Goal: Participate in discussion: Engage in conversation with other users on a specific topic

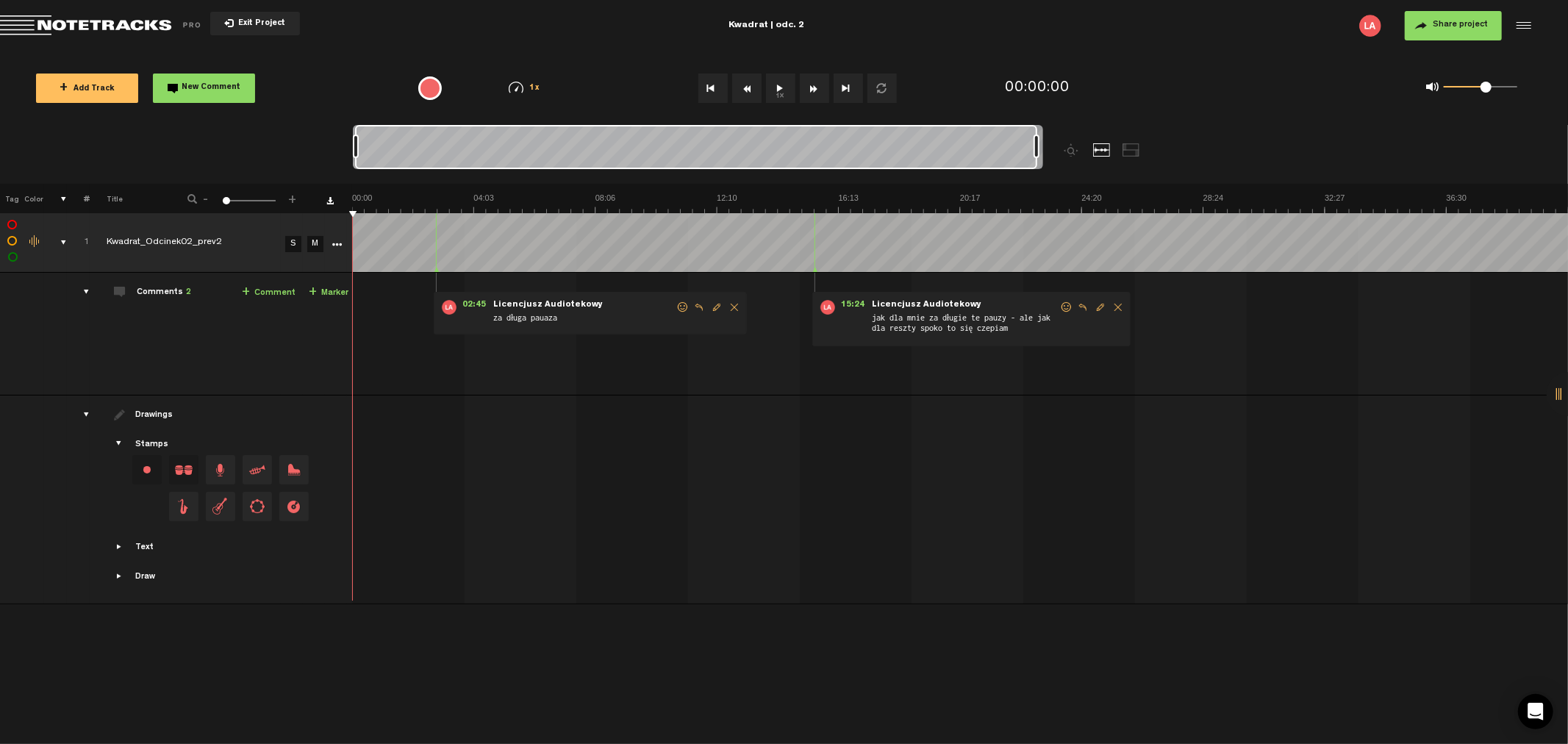
scroll to position [0, 1]
click at [781, 84] on button "1x" at bounding box center [780, 88] width 29 height 29
drag, startPoint x: 1481, startPoint y: 91, endPoint x: 1495, endPoint y: 90, distance: 14.0
click at [1495, 90] on span at bounding box center [1495, 86] width 11 height 11
click at [1501, 85] on span at bounding box center [1499, 86] width 11 height 11
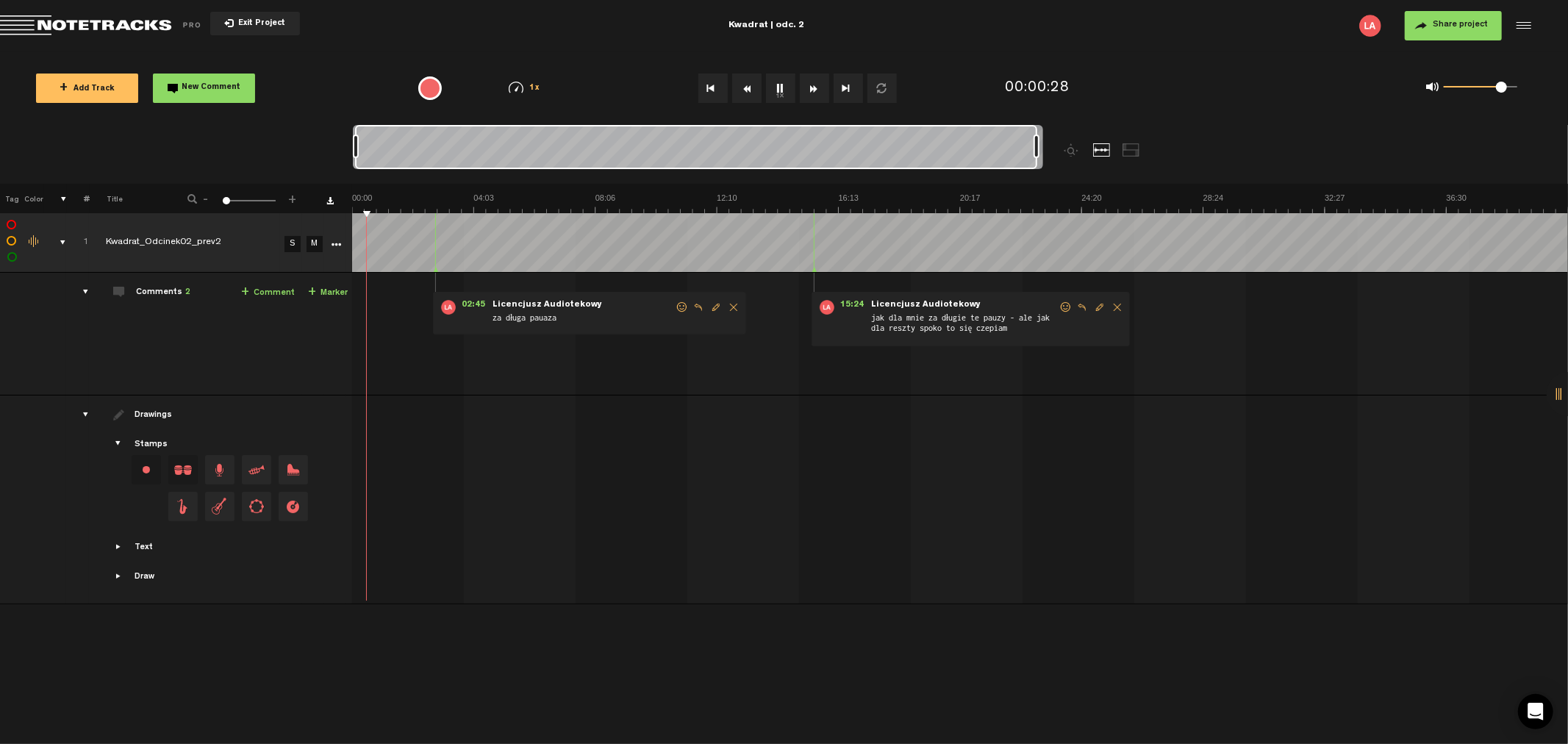
click at [777, 97] on button "1x" at bounding box center [780, 88] width 29 height 29
click at [776, 87] on button "1x" at bounding box center [780, 88] width 29 height 29
click at [718, 306] on span "Edit comment" at bounding box center [716, 308] width 18 height 10
click at [674, 425] on div at bounding box center [962, 438] width 1216 height 62
click at [638, 349] on icon "comment" at bounding box center [652, 346] width 57 height 15
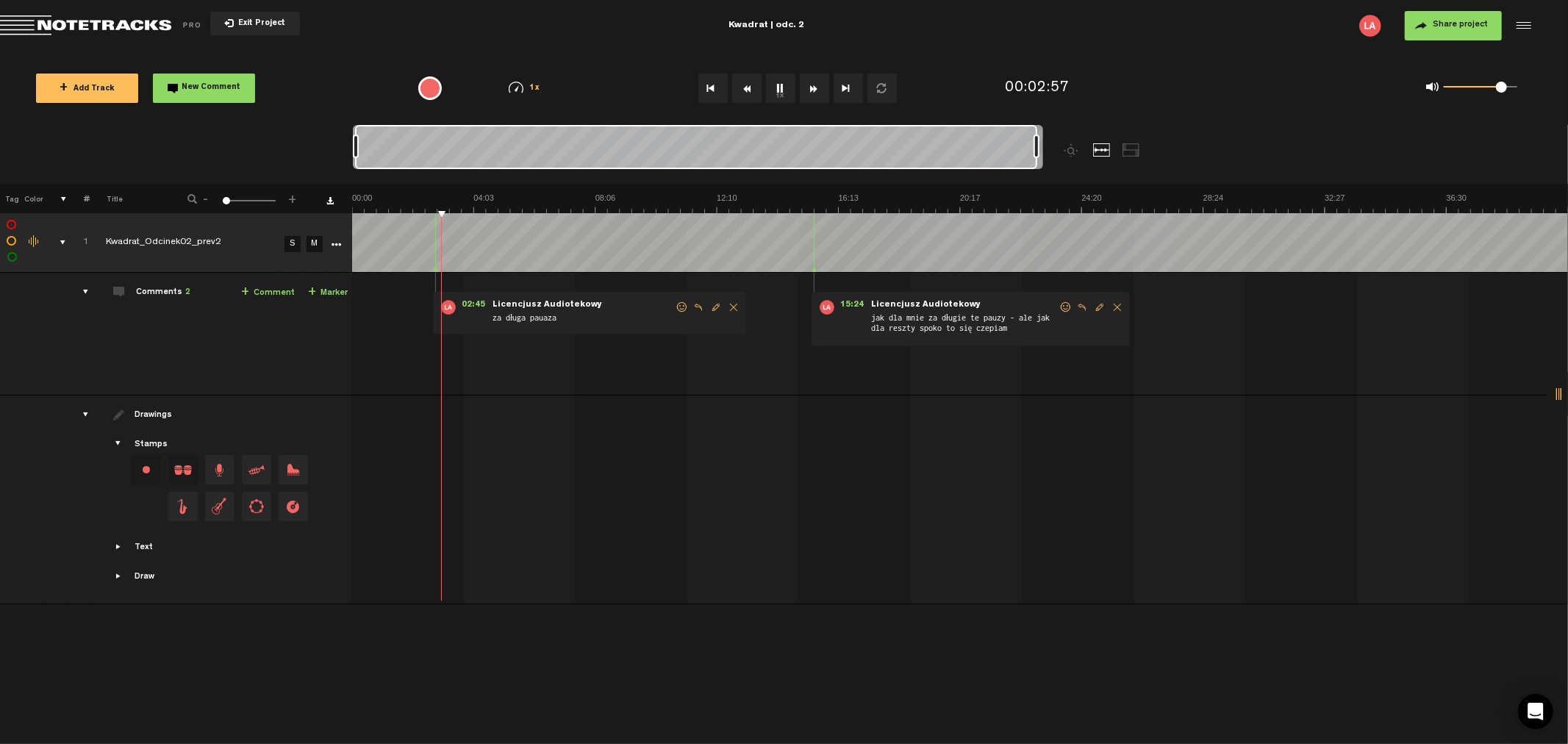
click at [698, 302] on span "Reply to comment" at bounding box center [698, 308] width 18 height 10
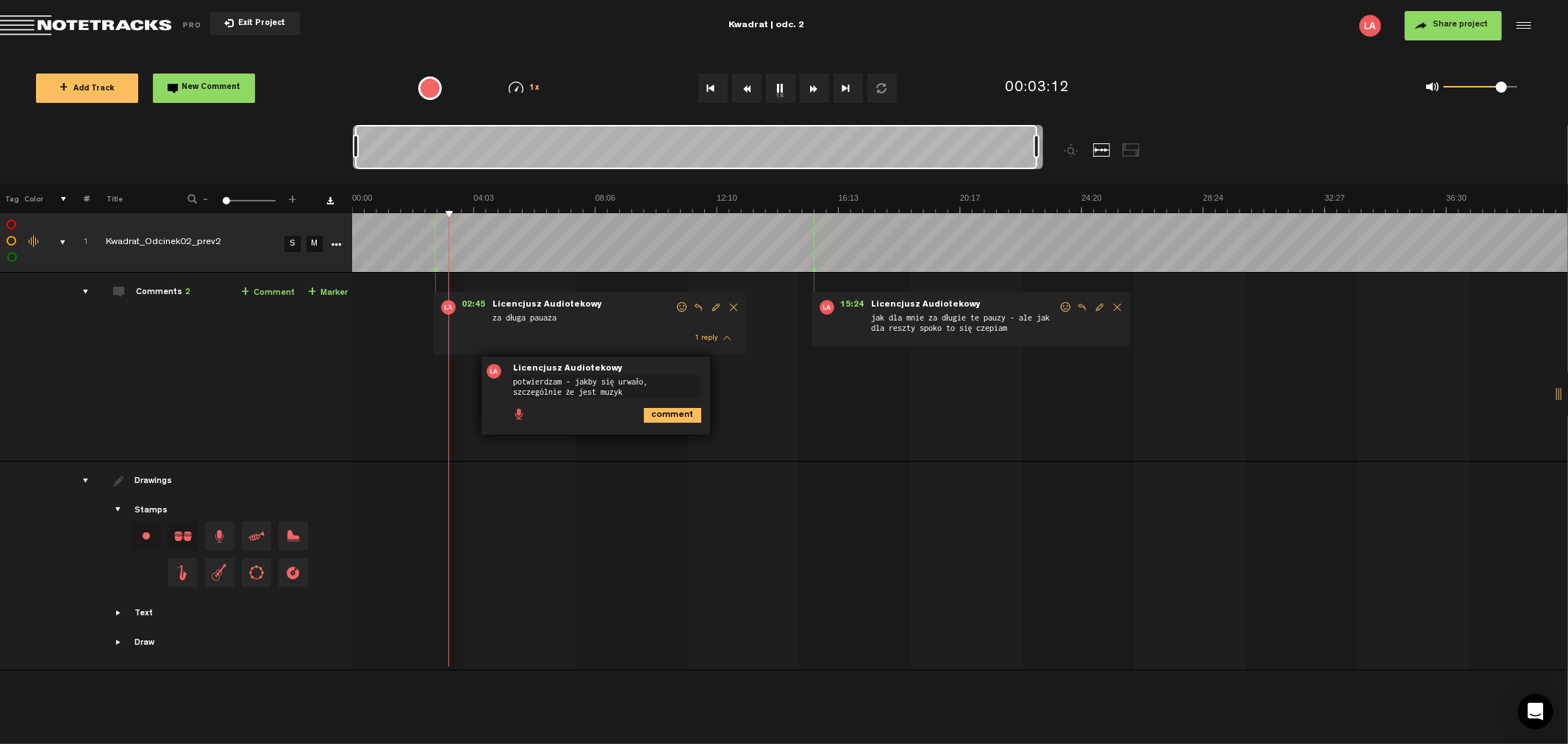
type textarea "potwierdzam - jakby się urwało, szczególnie że jest muzyka"
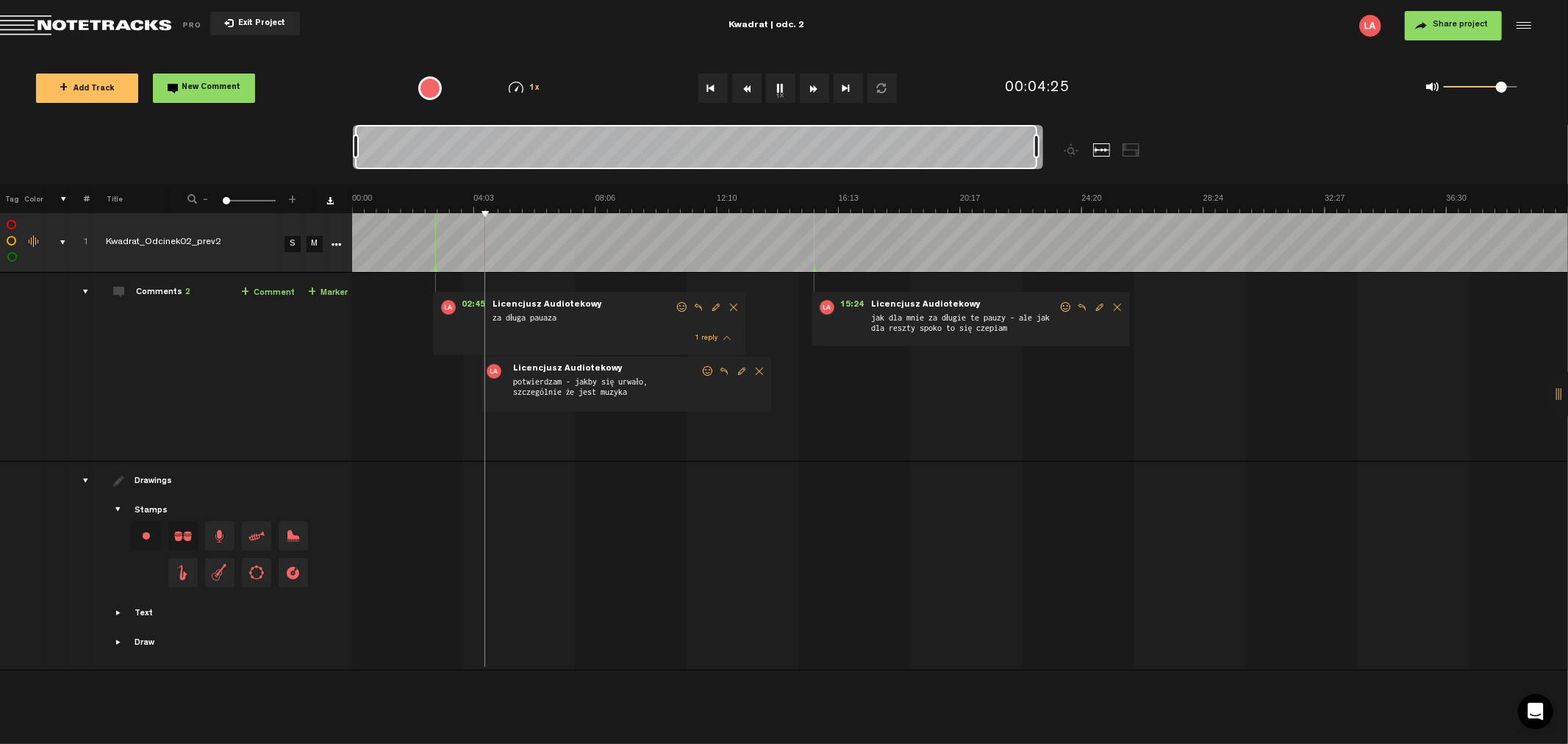
click at [757, 84] on button "Rewind" at bounding box center [747, 88] width 29 height 29
click at [748, 85] on button "Rewind" at bounding box center [747, 88] width 29 height 29
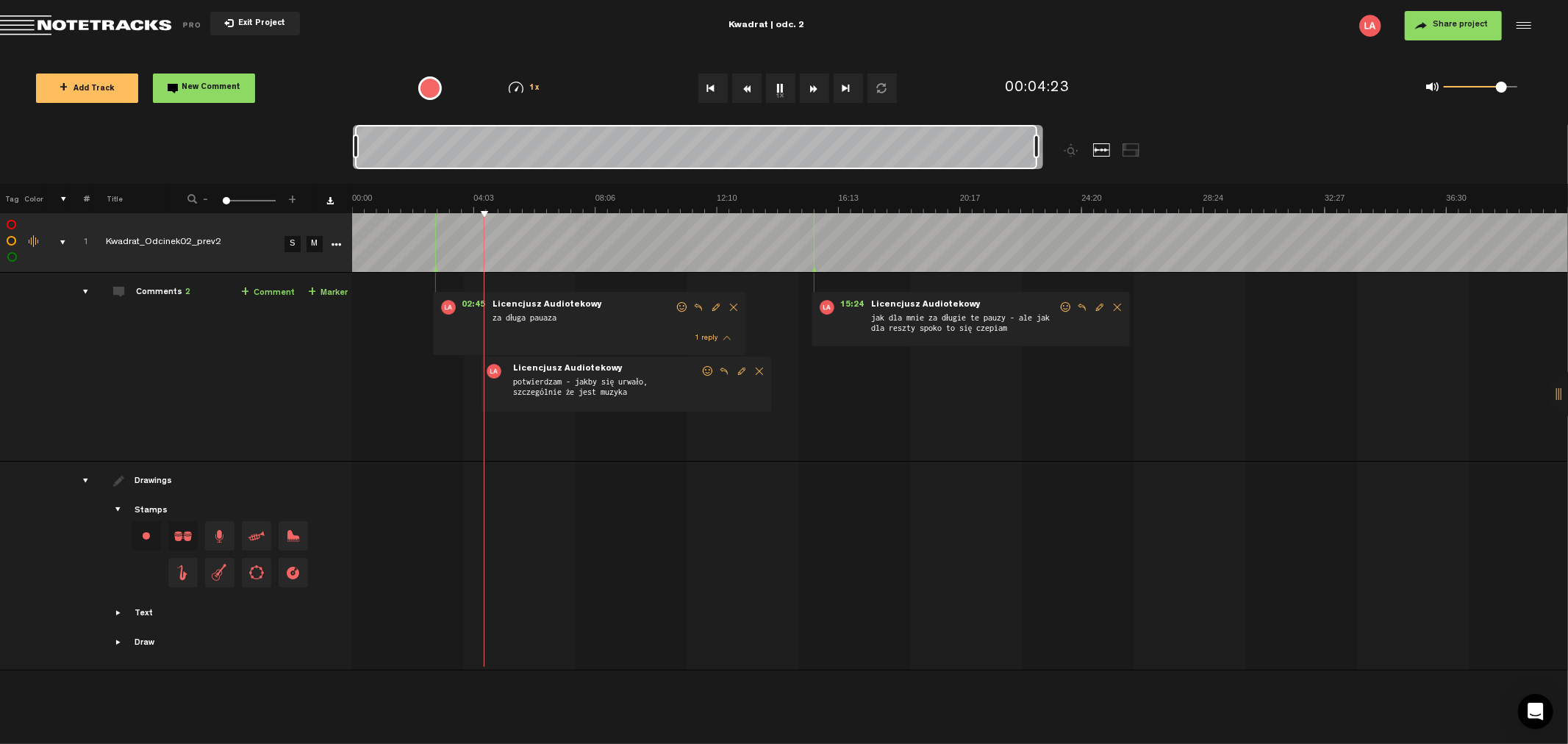
click at [748, 87] on button "Rewind" at bounding box center [747, 88] width 29 height 29
click at [749, 86] on button "Rewind" at bounding box center [747, 88] width 29 height 29
click at [751, 85] on button "Rewind" at bounding box center [747, 88] width 29 height 29
click at [261, 296] on link "+ Comment" at bounding box center [267, 293] width 54 height 17
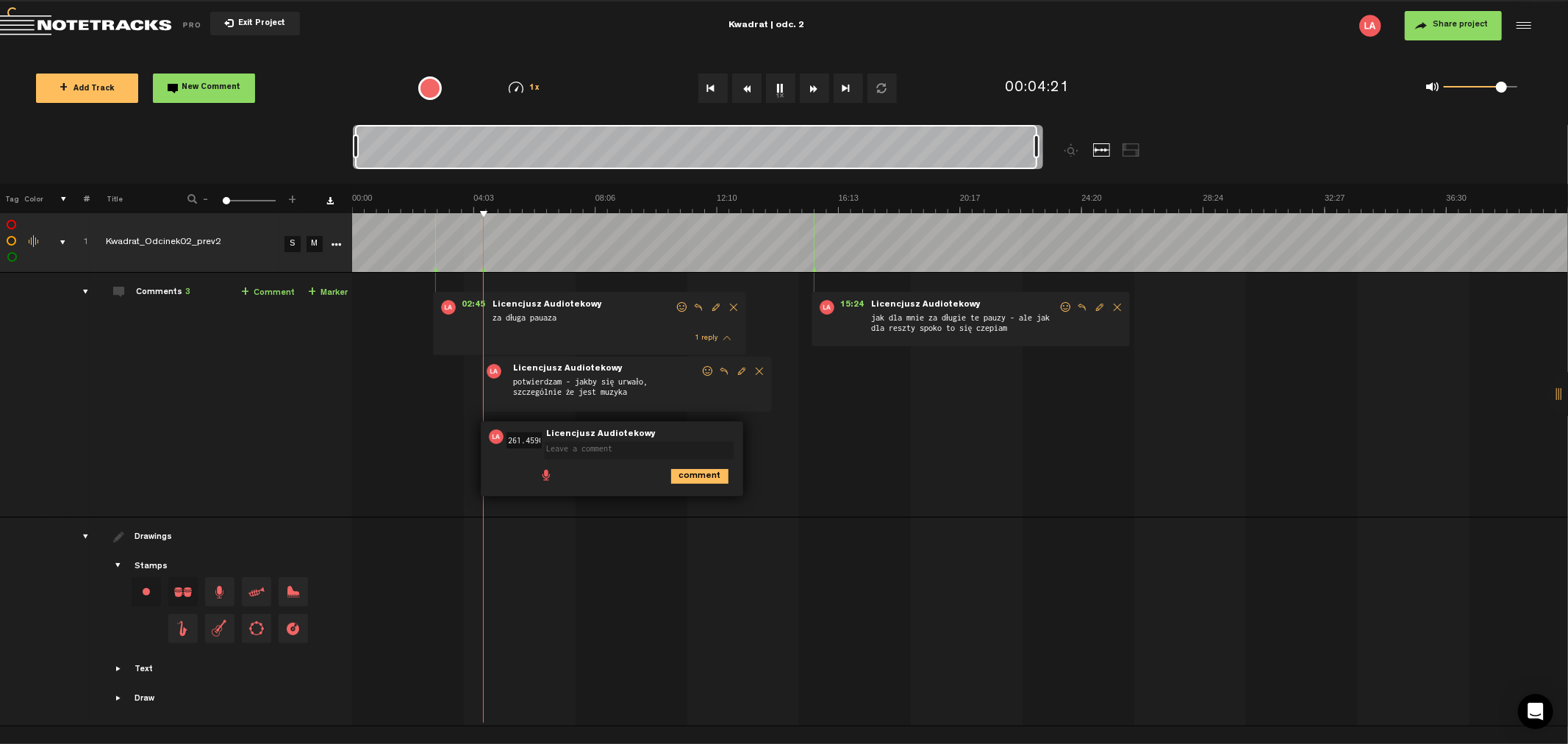
scroll to position [0, 0]
type textarea "w"
type textarea "zawieszone ósmej/szóstej - wyczyśćmy"
click at [778, 81] on button "1x" at bounding box center [780, 88] width 29 height 29
